Goal: Navigation & Orientation: Find specific page/section

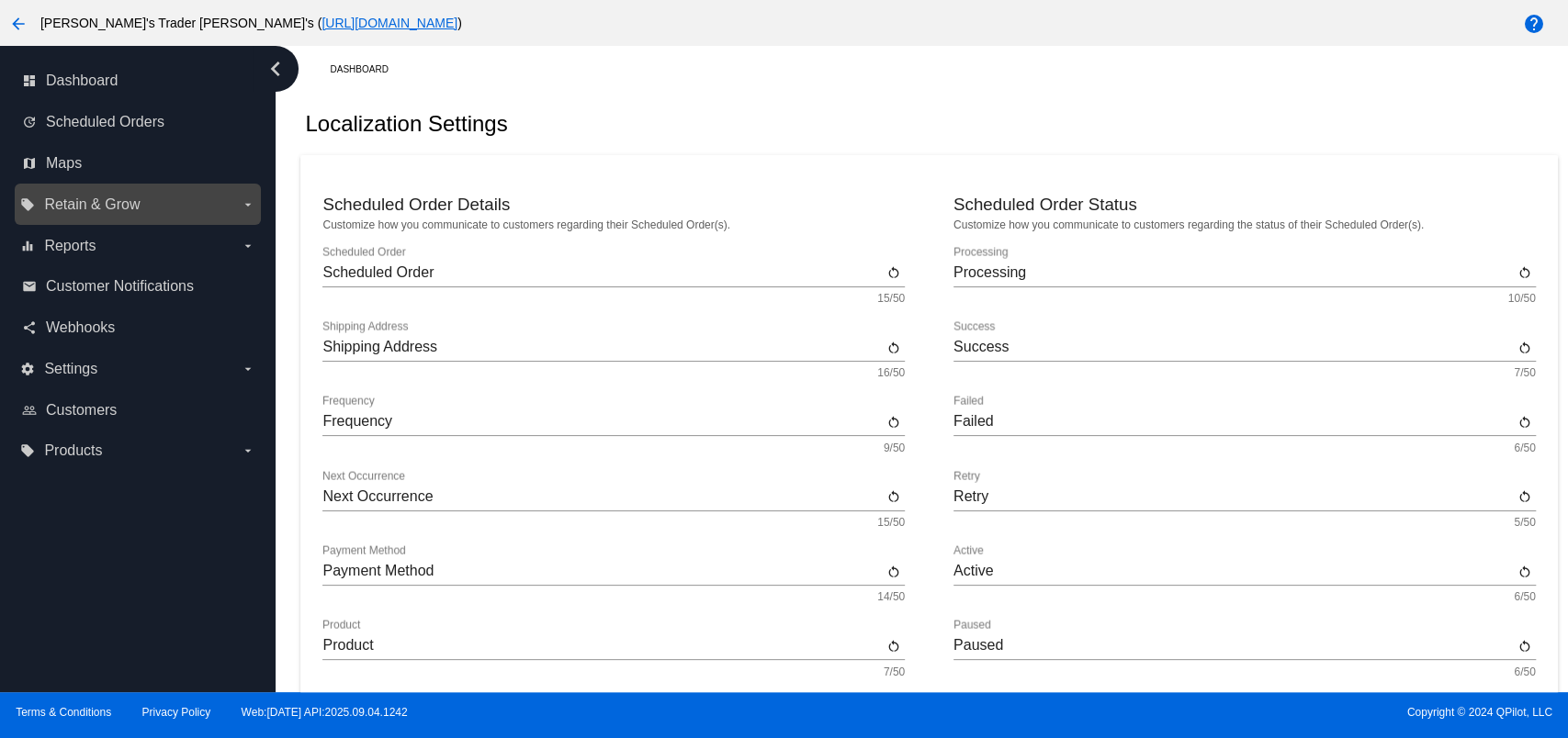
click at [212, 201] on label "local_offer Retain & Grow arrow_drop_down" at bounding box center [137, 204] width 234 height 29
click at [0, 0] on input "local_offer Retain & Grow arrow_drop_down" at bounding box center [0, 0] width 0 height 0
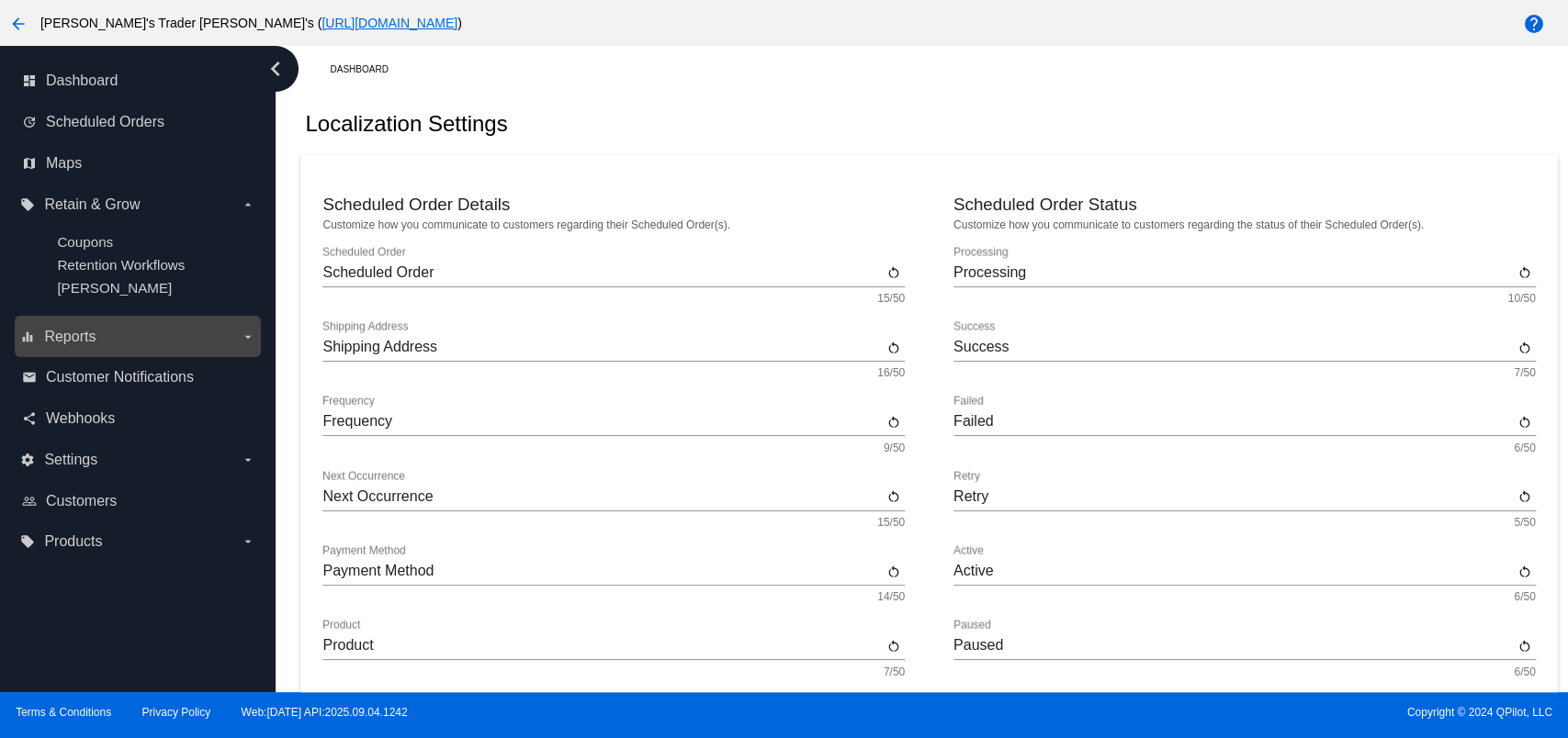
click at [243, 344] on icon "arrow_drop_down" at bounding box center [247, 336] width 14 height 14
click at [0, 0] on input "equalizer Reports arrow_drop_down" at bounding box center [0, 0] width 0 height 0
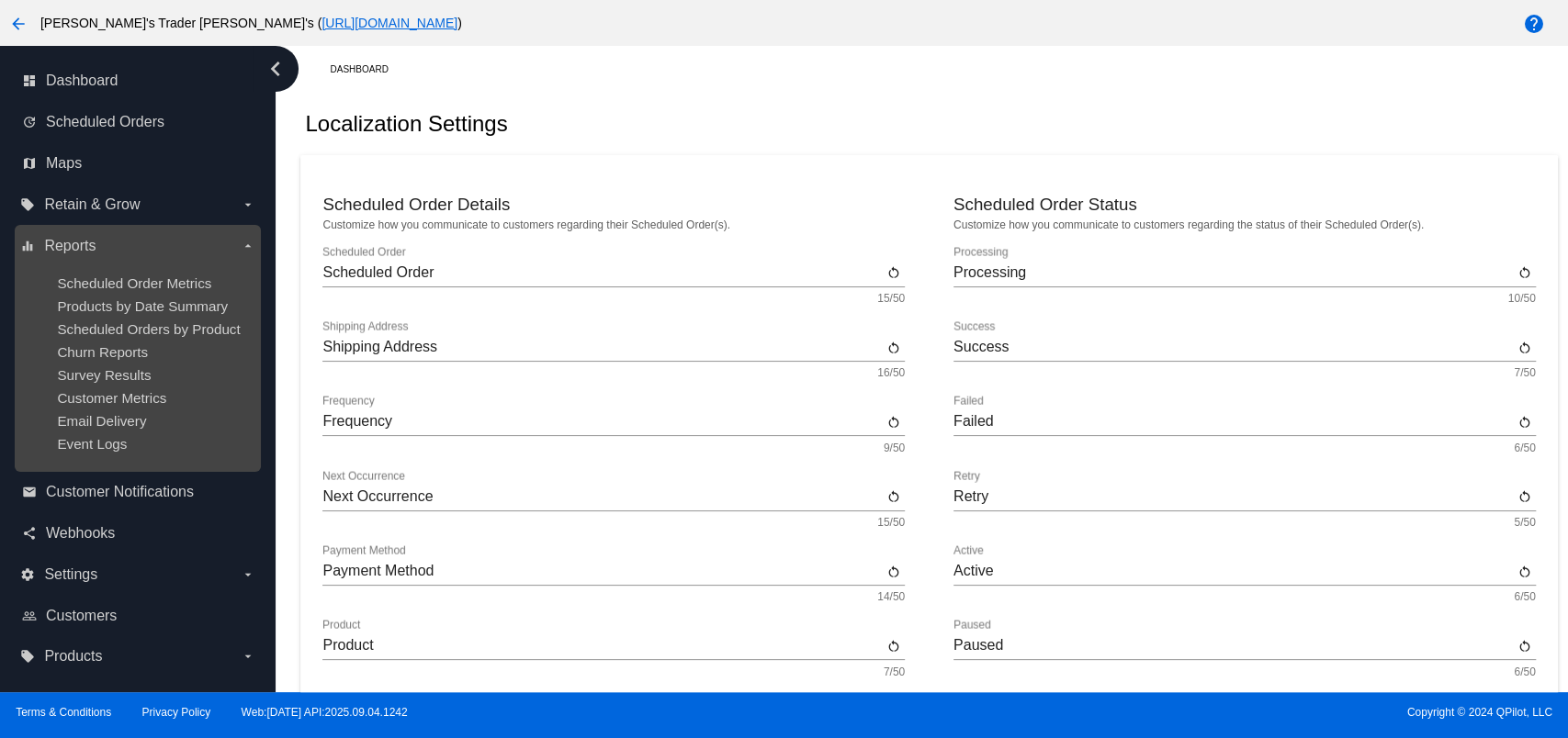
scroll to position [5, 0]
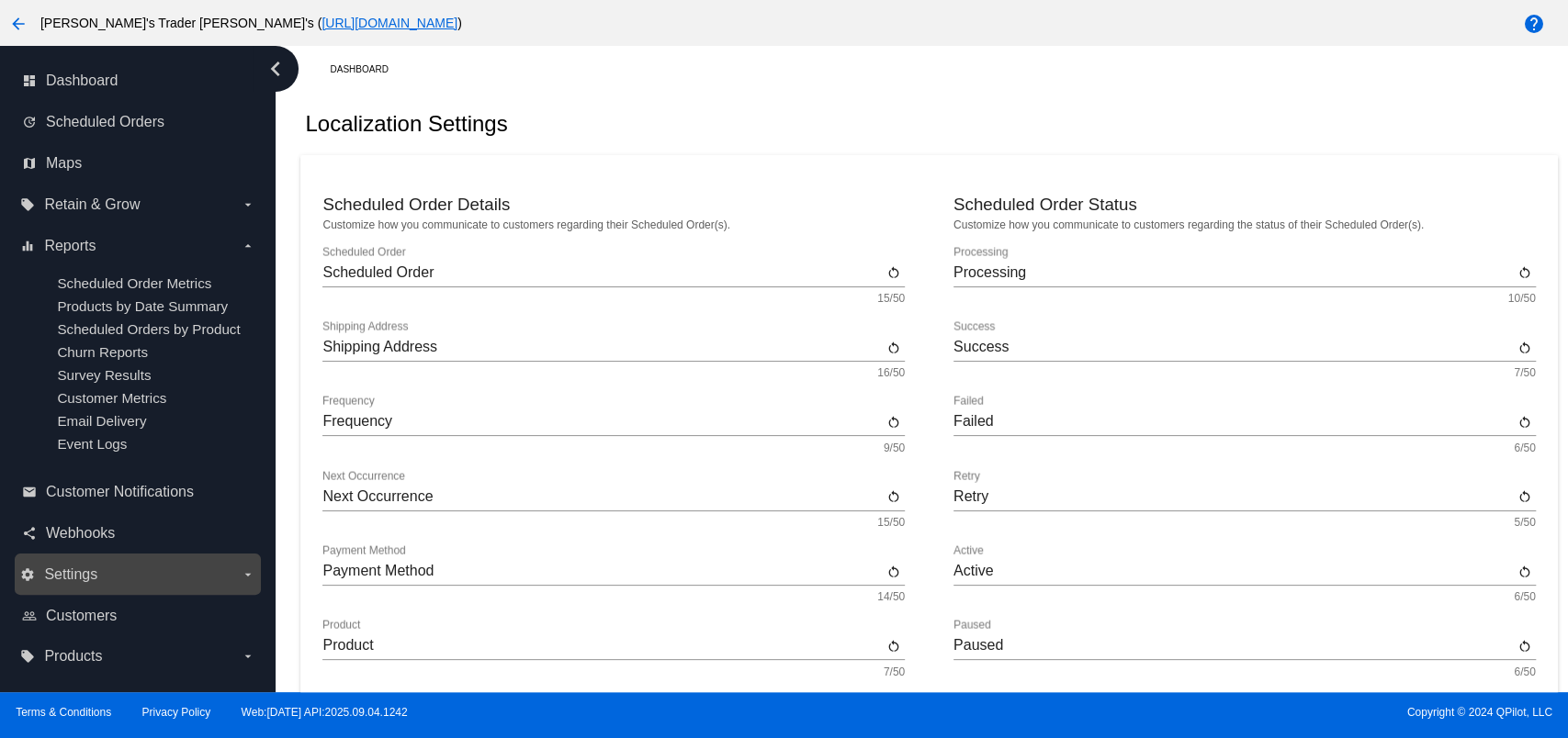
click at [243, 587] on label "settings Settings arrow_drop_down" at bounding box center [137, 574] width 234 height 29
click at [0, 0] on input "settings Settings arrow_drop_down" at bounding box center [0, 0] width 0 height 0
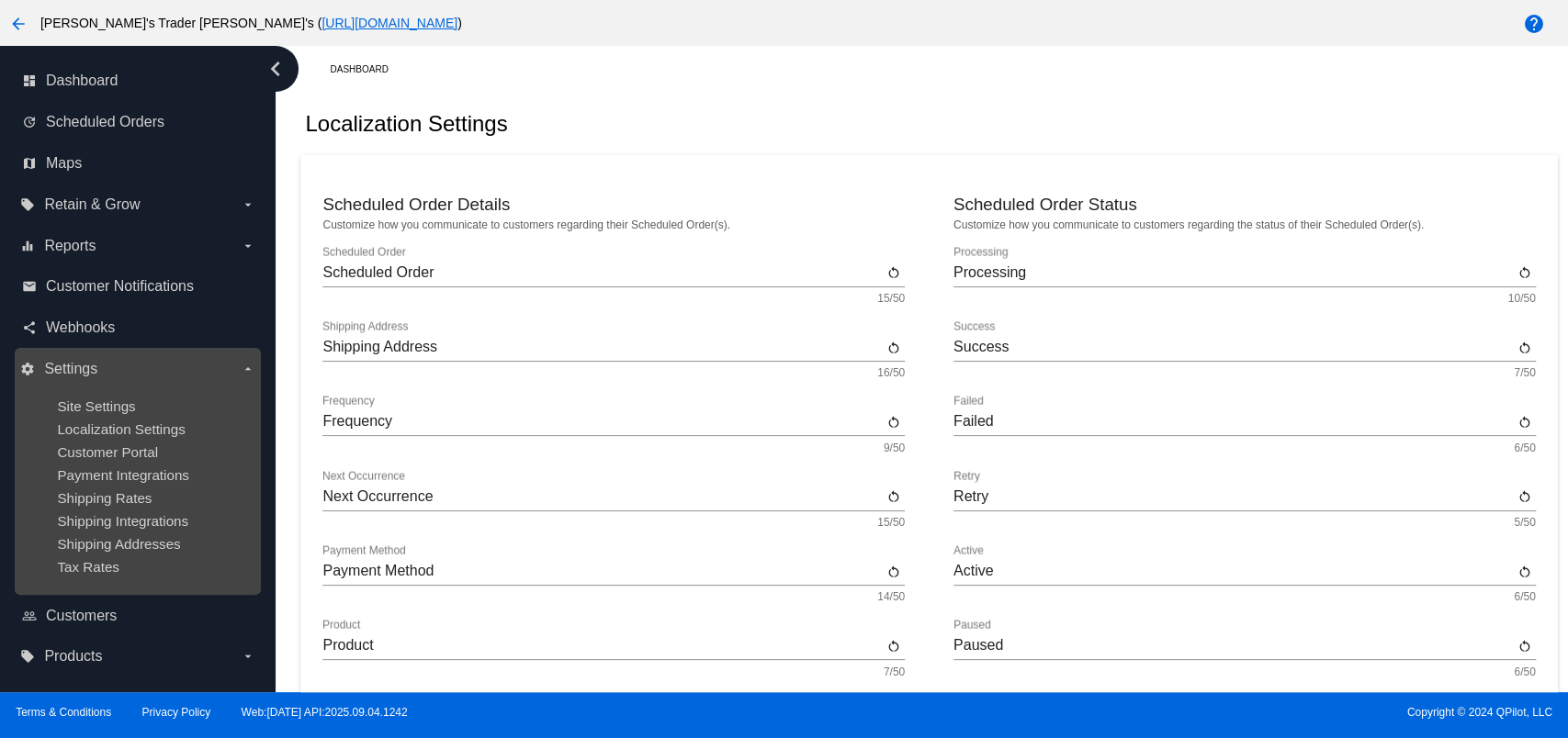
click at [249, 355] on label "settings Settings arrow_drop_down" at bounding box center [137, 369] width 234 height 29
click at [0, 0] on input "settings Settings arrow_drop_down" at bounding box center [0, 0] width 0 height 0
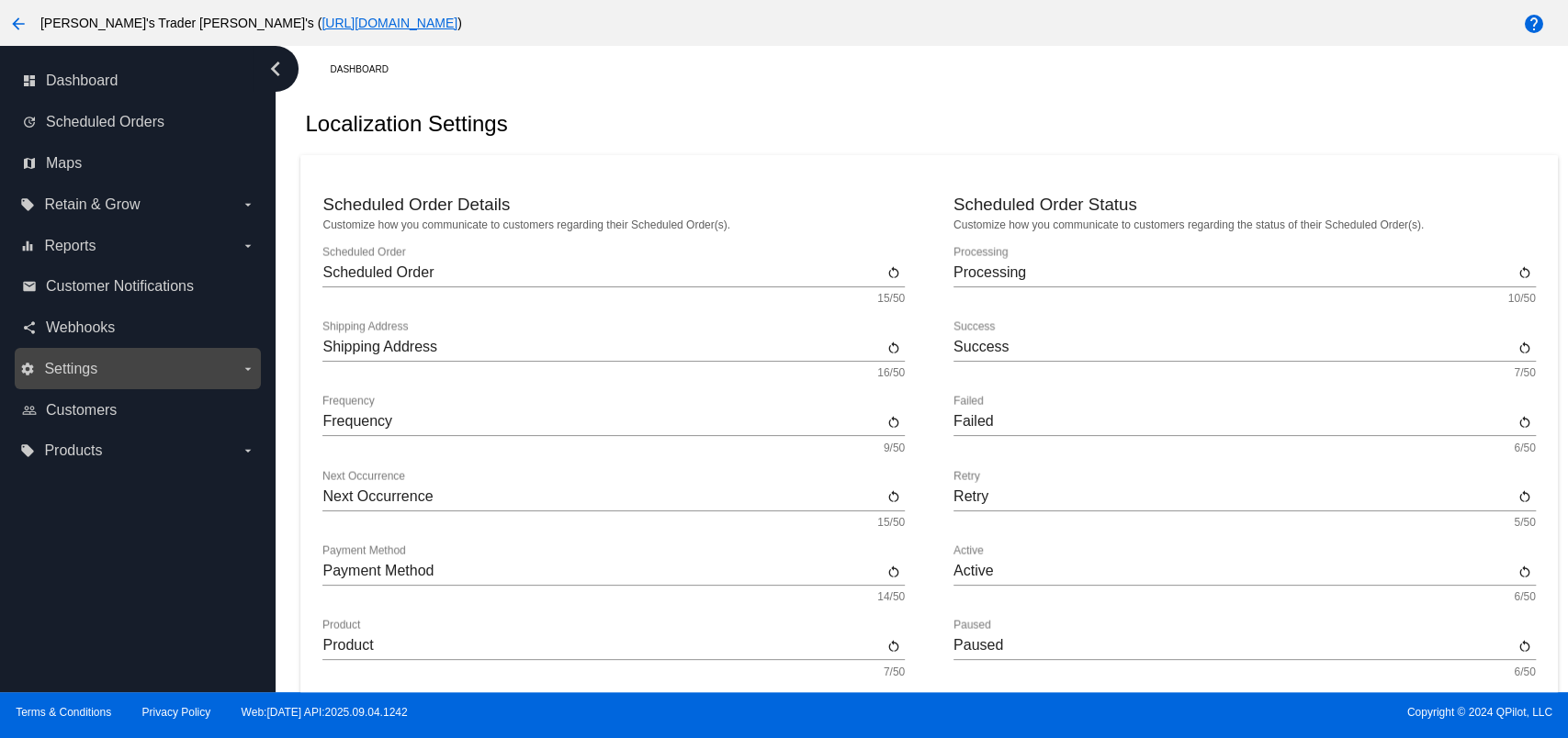
scroll to position [0, 0]
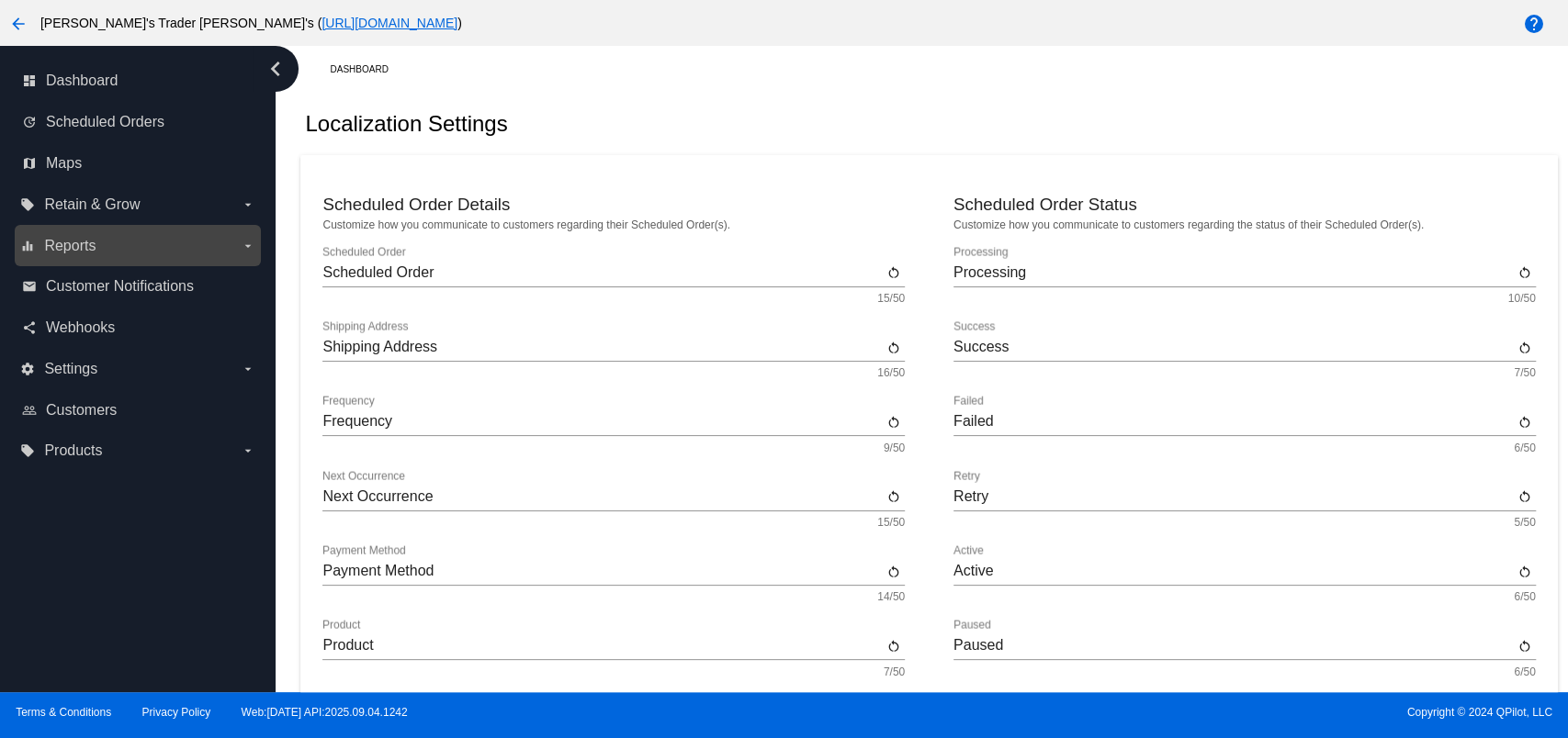
click at [235, 236] on label "equalizer Reports arrow_drop_down" at bounding box center [137, 245] width 234 height 29
click at [0, 0] on input "equalizer Reports arrow_drop_down" at bounding box center [0, 0] width 0 height 0
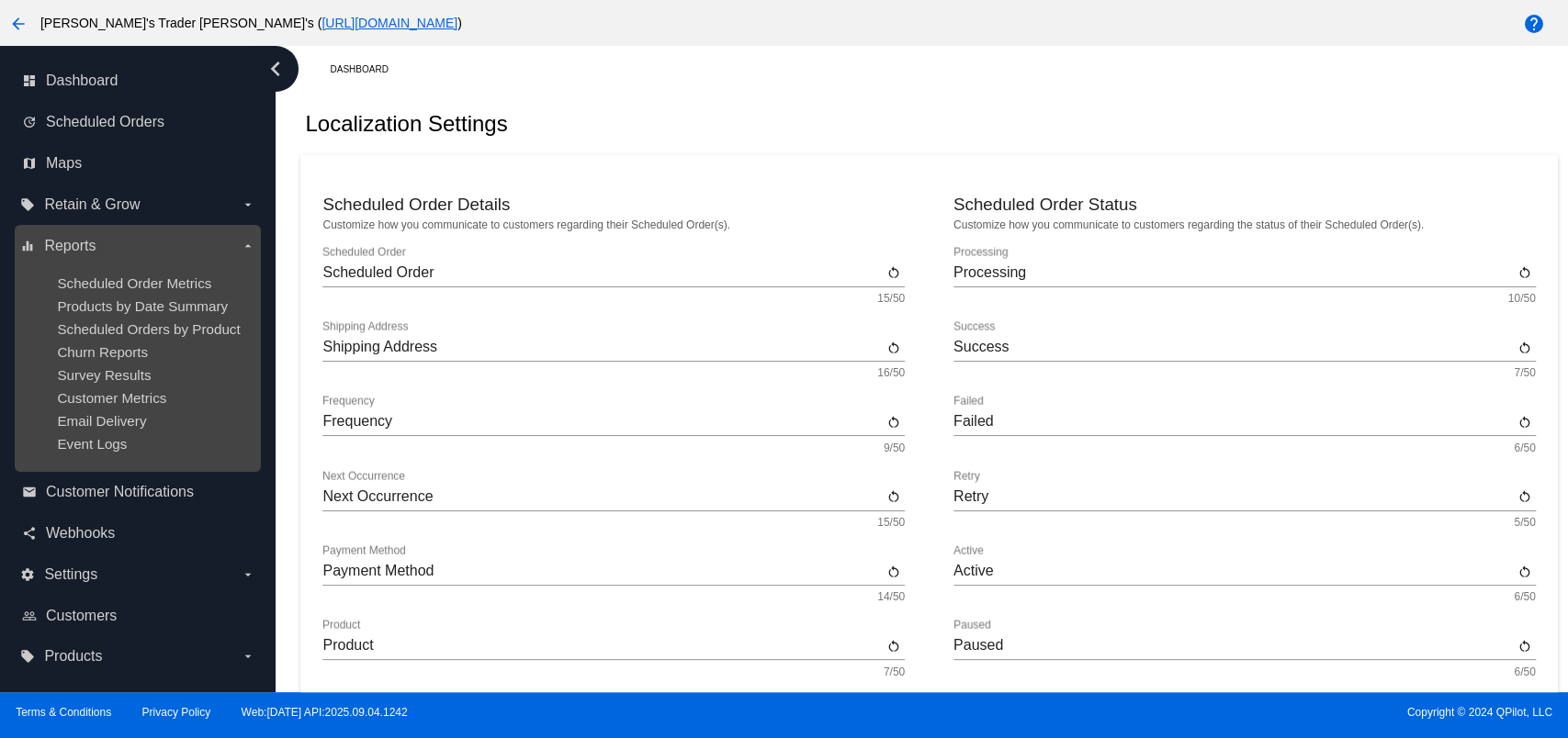
click at [241, 245] on icon "arrow_drop_down" at bounding box center [247, 245] width 14 height 14
click at [0, 0] on input "equalizer Reports arrow_drop_down" at bounding box center [0, 0] width 0 height 0
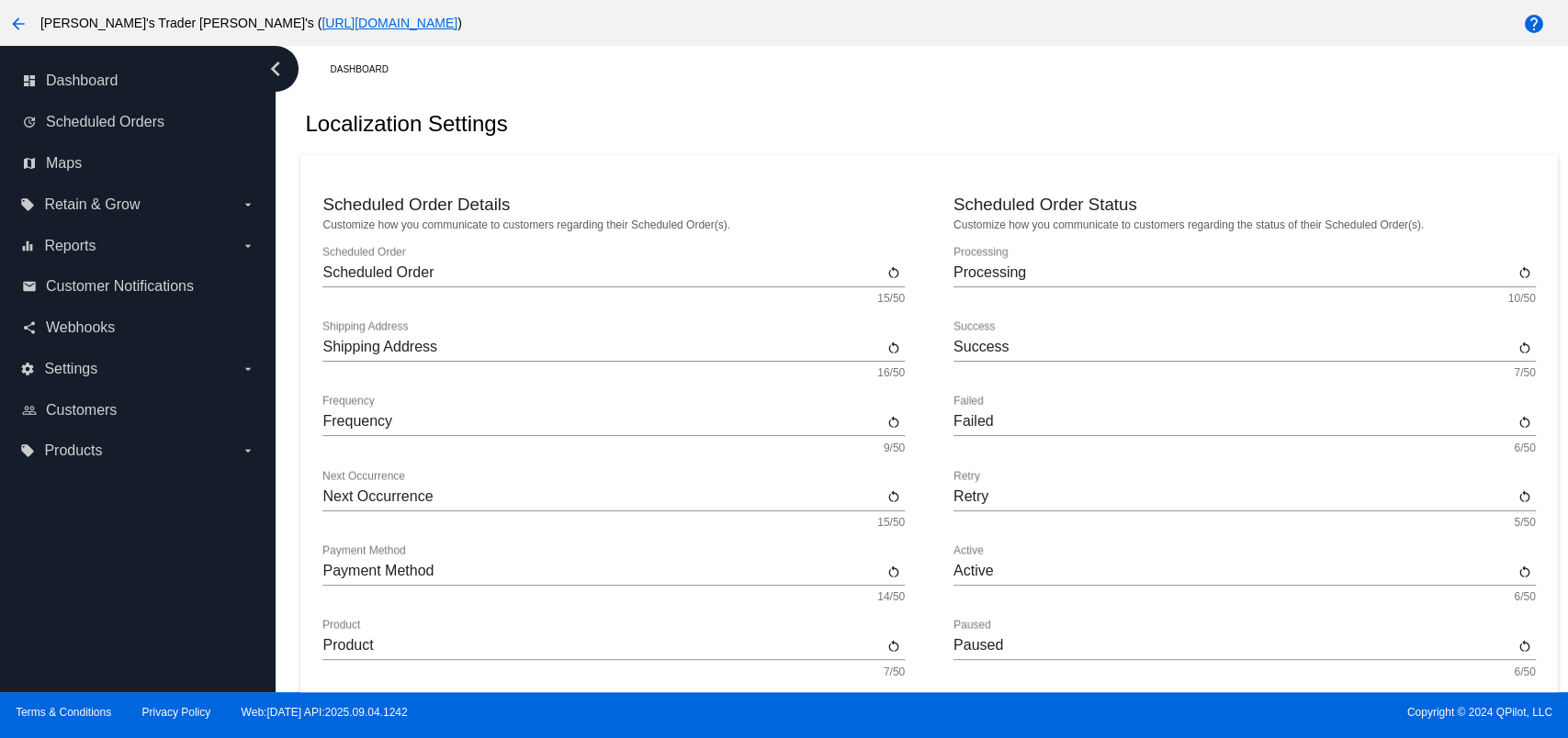
click at [16, 31] on mat-icon "arrow_back" at bounding box center [18, 24] width 22 height 22
